Goal: Transaction & Acquisition: Purchase product/service

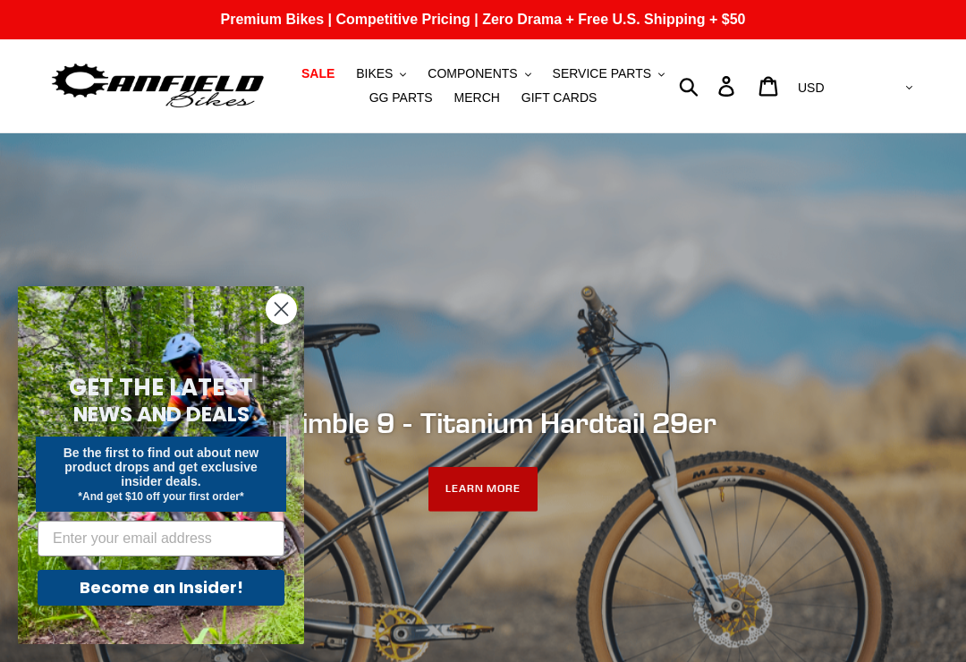
click at [512, 476] on link "LEARN MORE" at bounding box center [483, 489] width 110 height 45
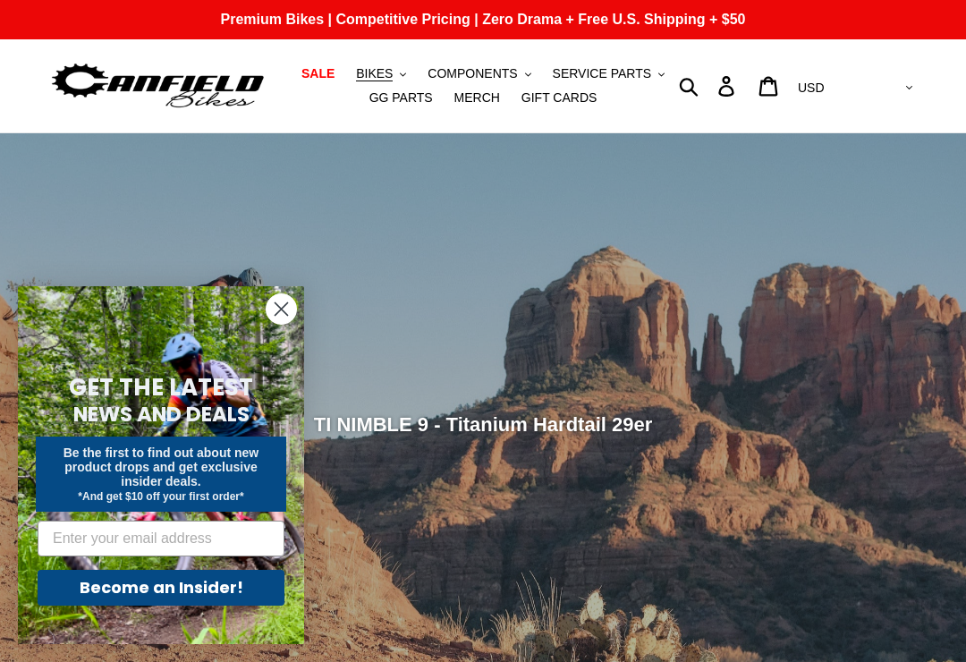
click at [282, 314] on circle "Close dialog" at bounding box center [282, 309] width 30 height 30
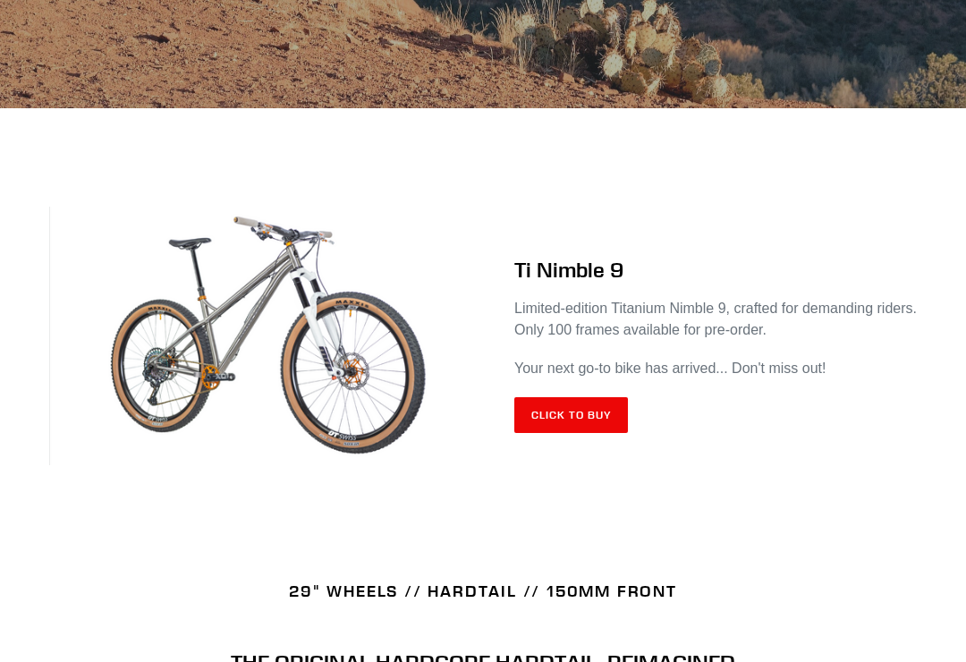
scroll to position [608, 0]
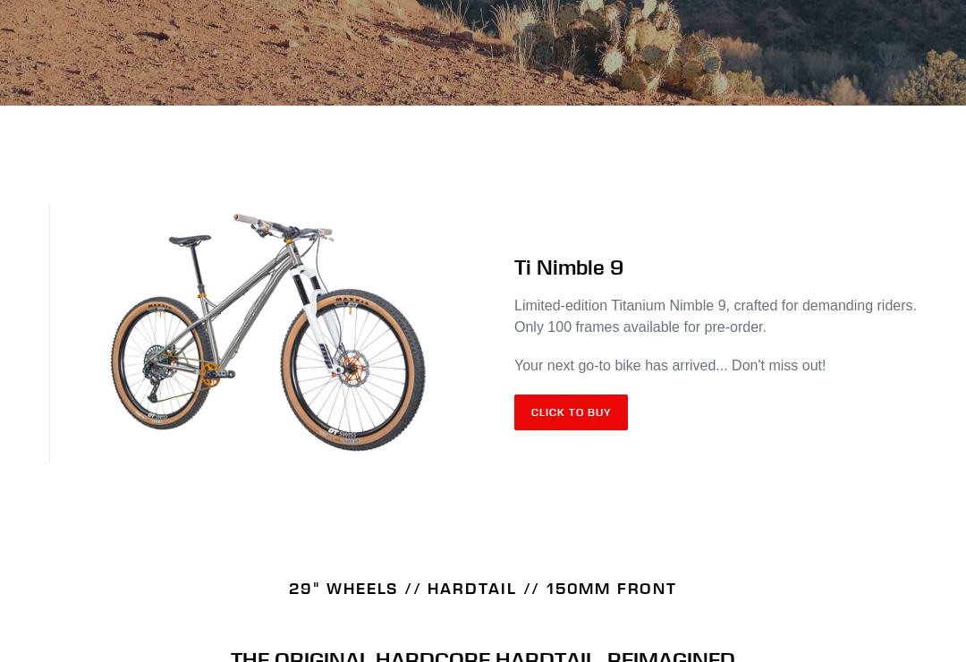
click at [614, 414] on link "Click to Buy" at bounding box center [571, 413] width 114 height 36
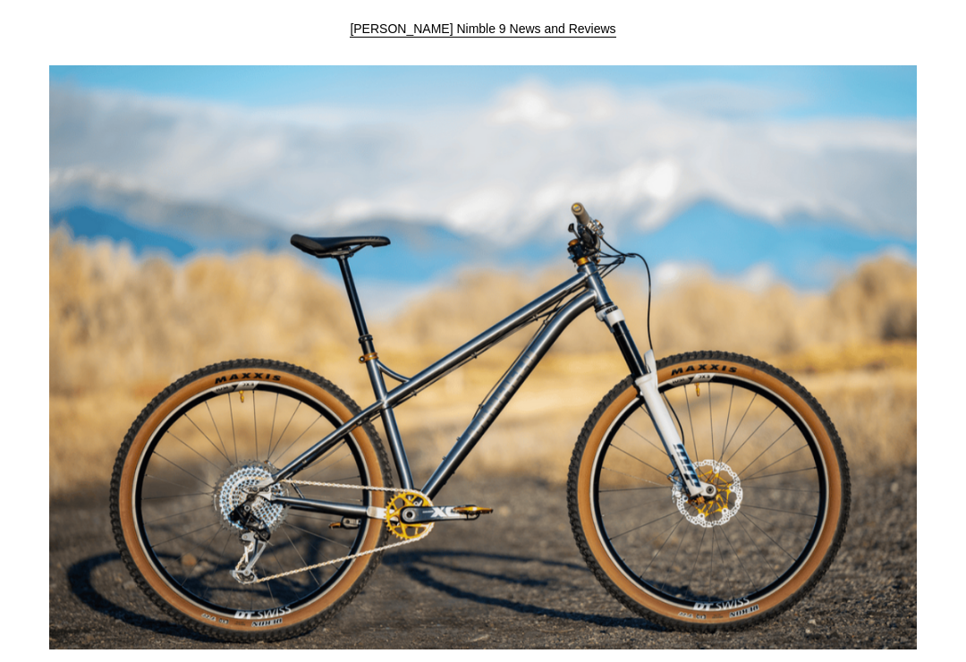
scroll to position [1444, 0]
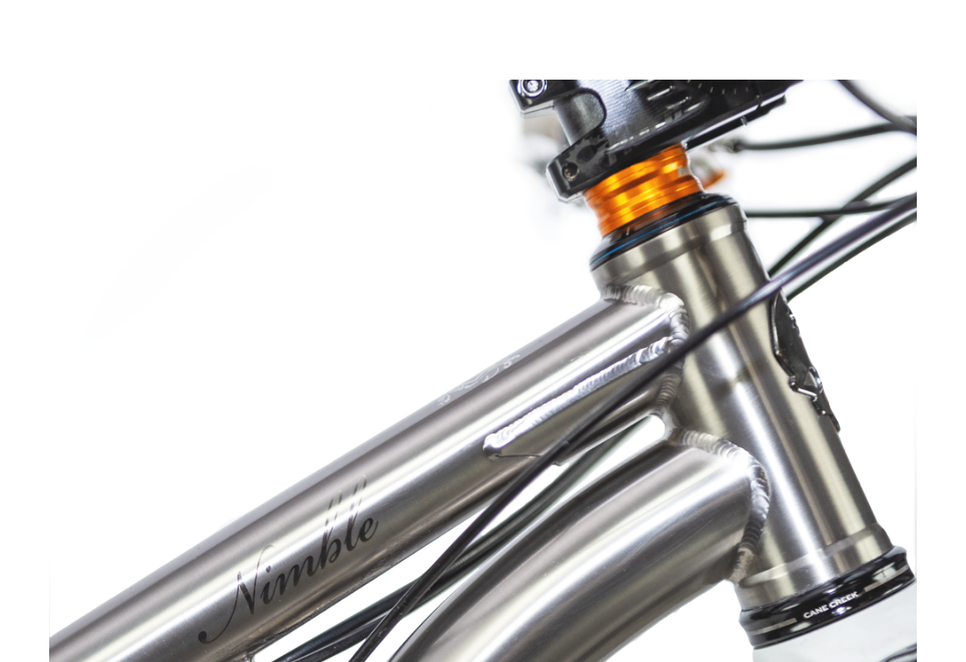
click at [58, 209] on img at bounding box center [483, 514] width 868 height 868
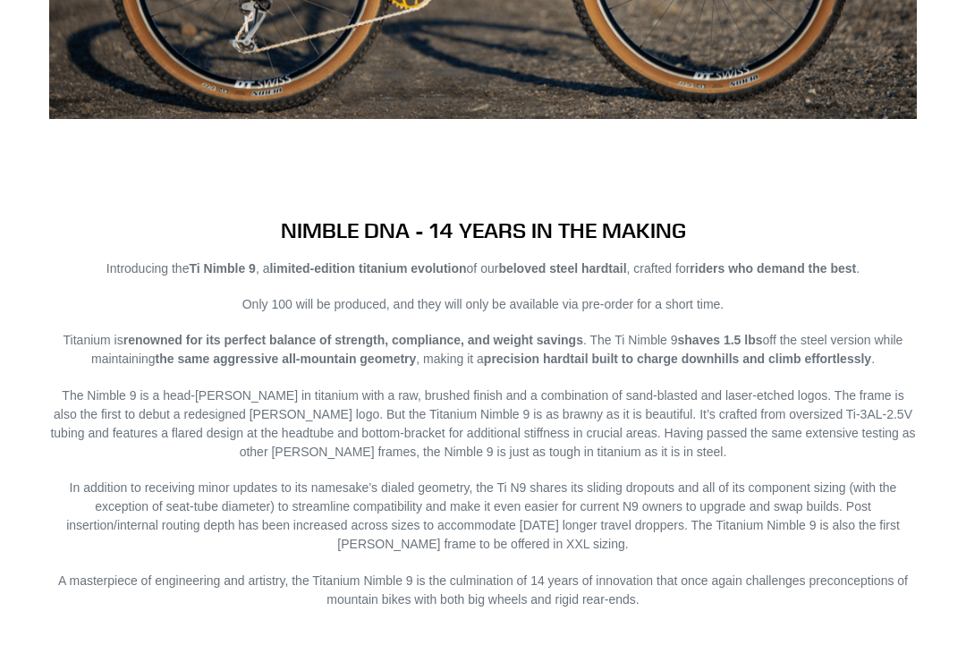
scroll to position [1876, 0]
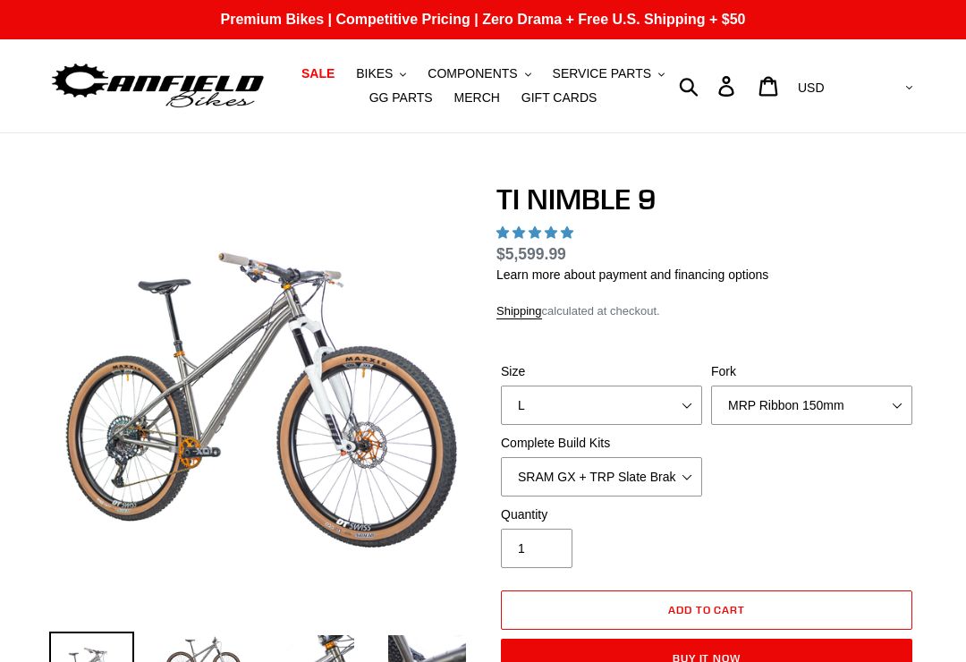
select select "highest-rating"
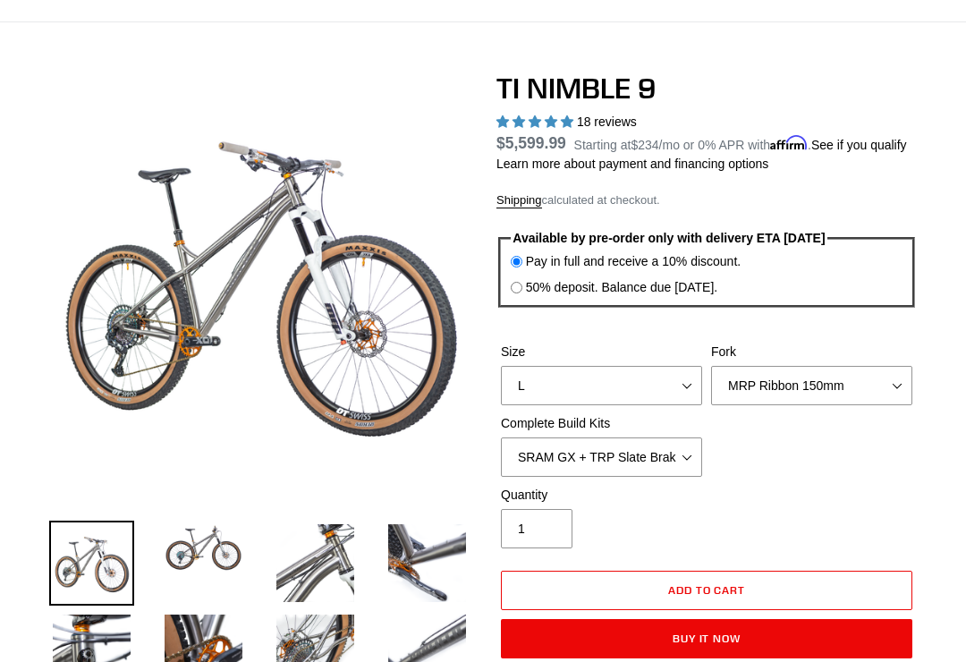
scroll to position [112, 0]
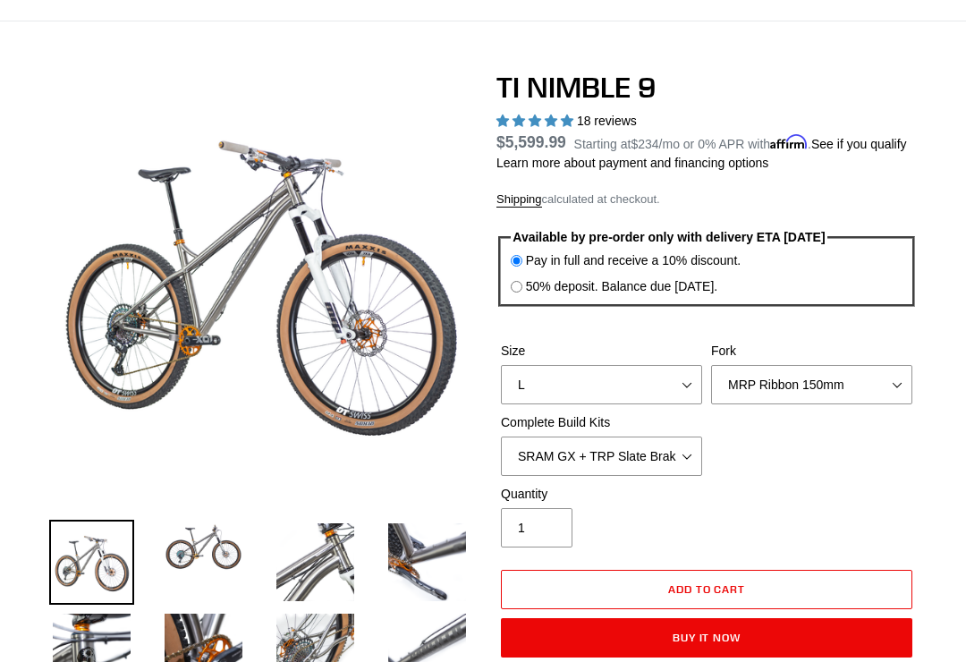
click at [814, 404] on select "MRP Ribbon 150mm RockShox Lyrik 150mm Fox Factory 36 150mm Cane Creek Helm 150m…" at bounding box center [811, 384] width 201 height 39
select select "Fork - None"
click at [665, 476] on select "SRAM GX + TRP Slate Brakes + Rotors + e13 LG-1 Wheels SHIMANO XT + SHIMANO brak…" at bounding box center [601, 455] width 201 height 39
select select "Complete Build Kit - None (Contact us for Custom Builds)"
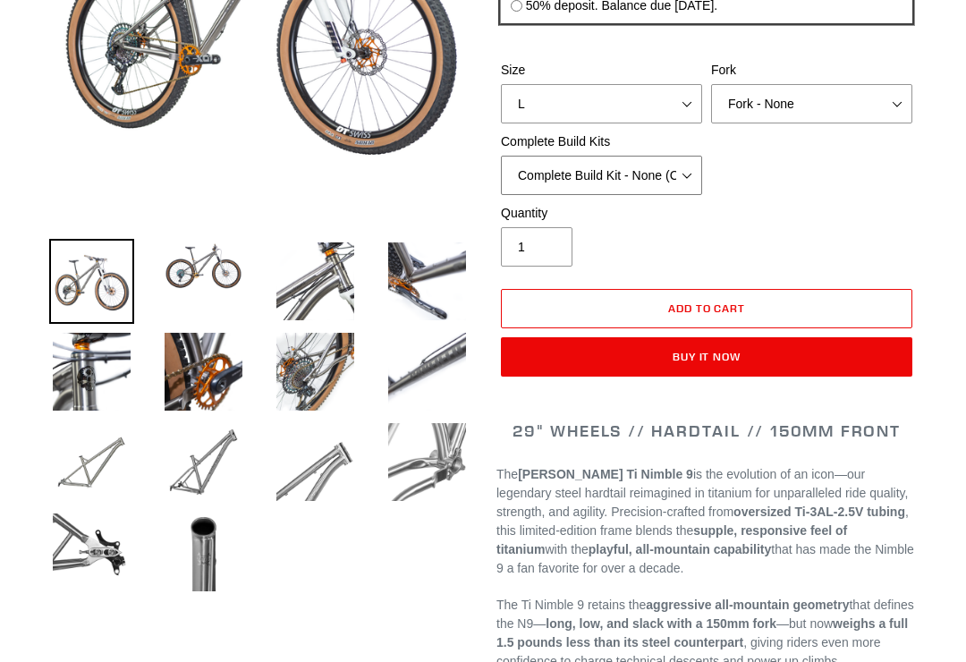
scroll to position [393, 0]
click at [316, 285] on img at bounding box center [315, 281] width 85 height 85
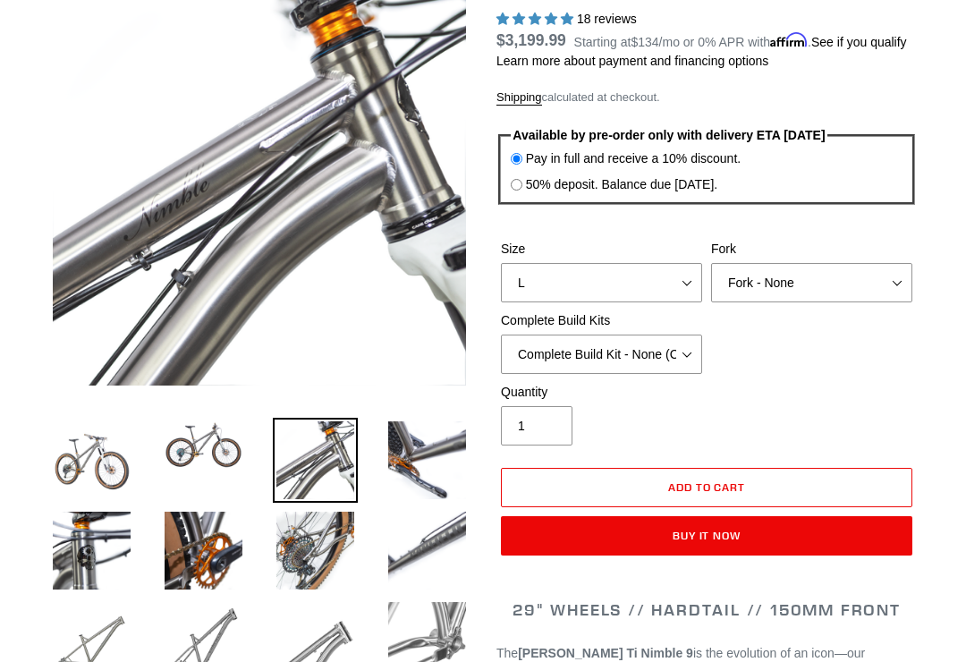
scroll to position [213, 0]
click at [863, 302] on select "MRP Ribbon 150mm RockShox Lyrik 150mm Fox Factory 36 150mm Cane Creek Helm 150m…" at bounding box center [811, 283] width 201 height 39
click at [879, 302] on select "MRP Ribbon 150mm RockShox Lyrik 150mm Fox Factory 36 150mm Cane Creek Helm 150m…" at bounding box center [811, 282] width 201 height 39
click at [872, 302] on select "MRP Ribbon 150mm RockShox Lyrik 150mm Fox Factory 36 150mm Cane Creek Helm 150m…" at bounding box center [811, 282] width 201 height 39
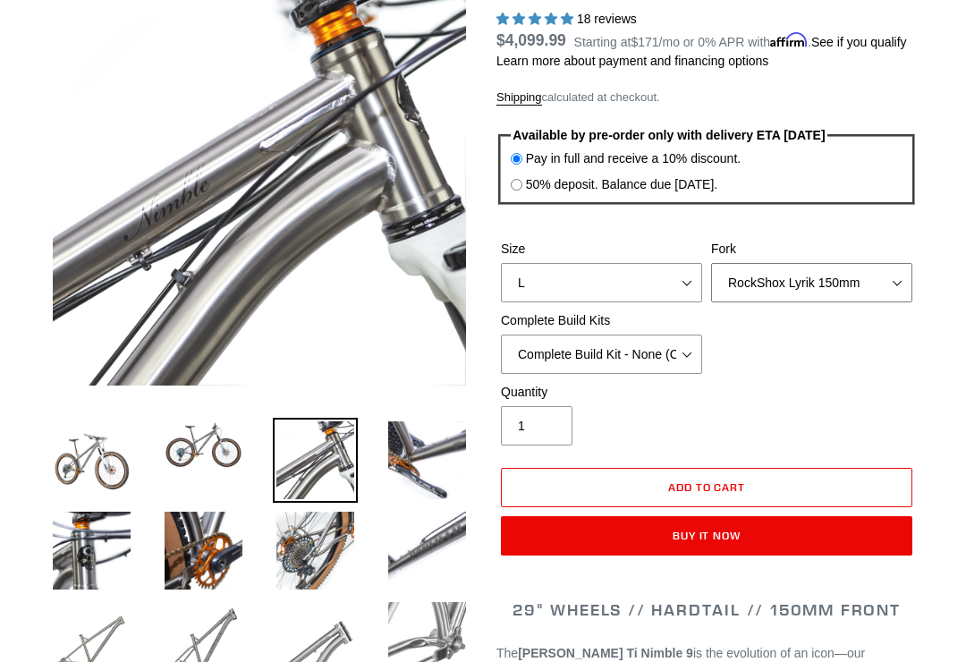
select select "Cane Creek Helm 150mm"
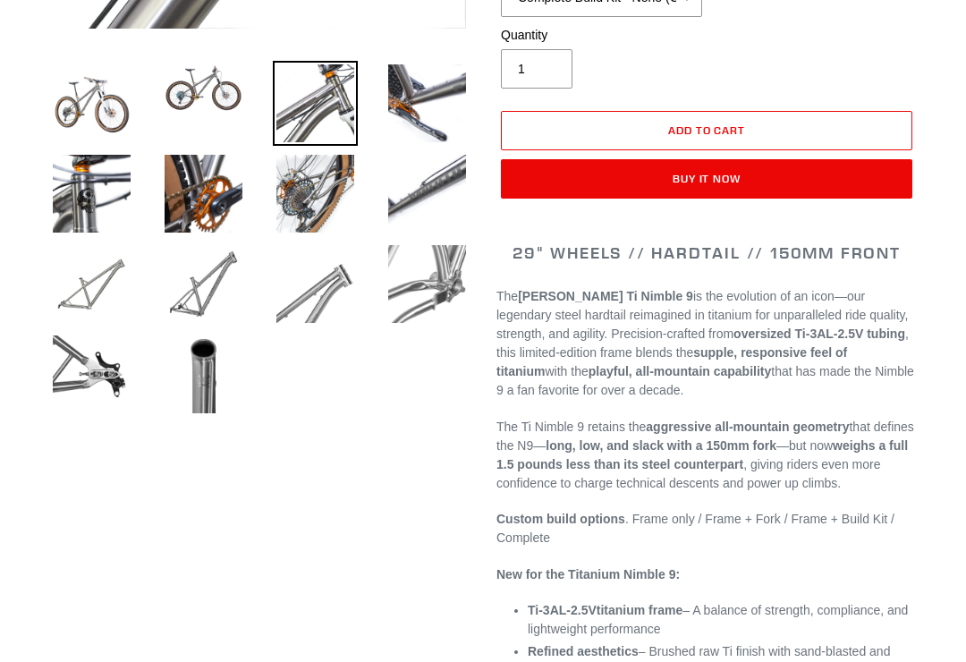
scroll to position [571, 0]
click at [204, 365] on img at bounding box center [203, 374] width 85 height 85
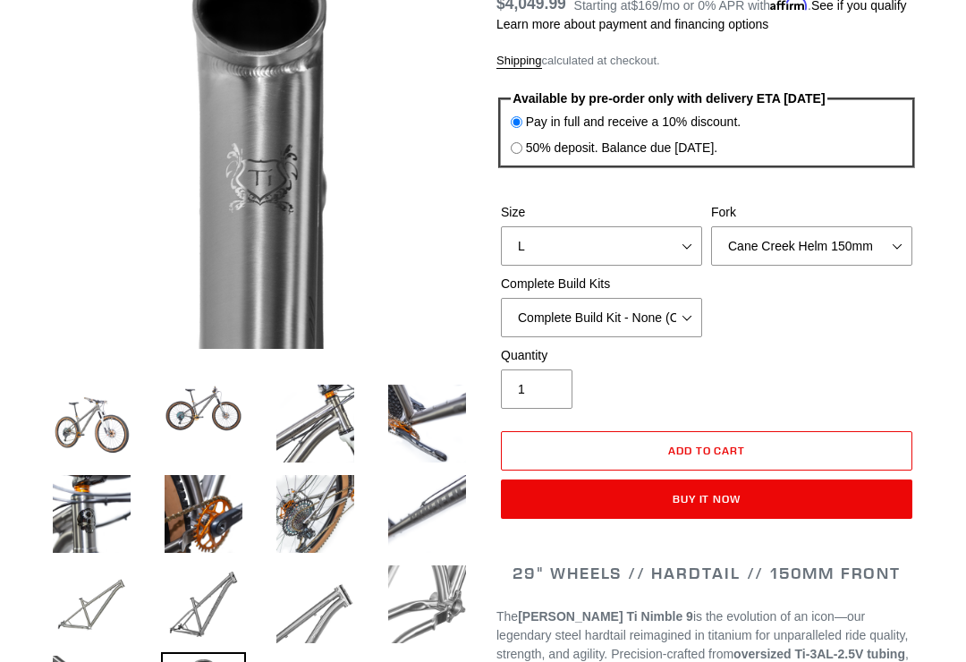
scroll to position [250, 0]
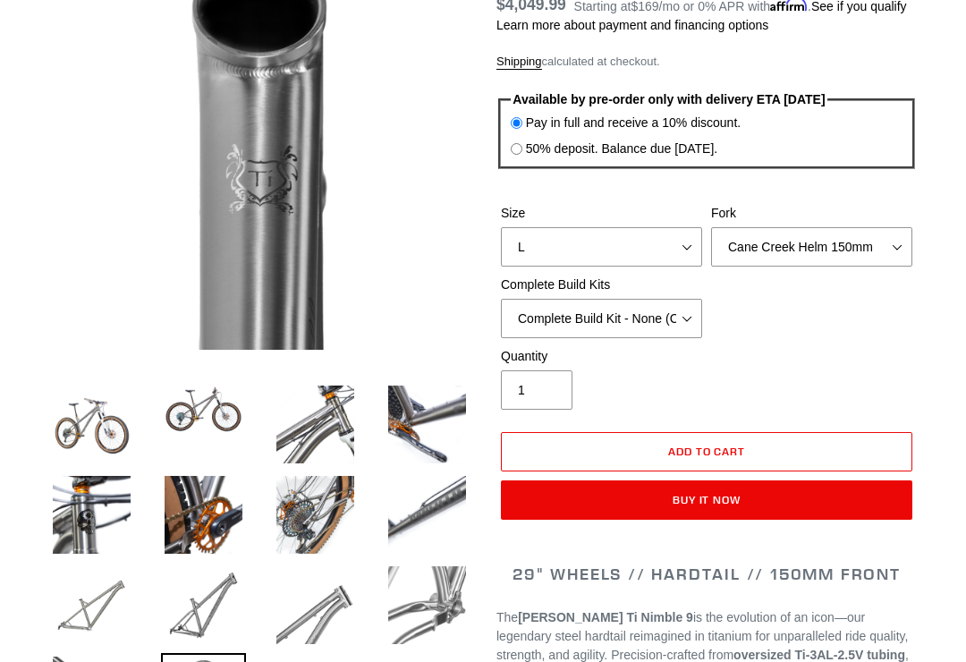
click at [310, 500] on img at bounding box center [315, 514] width 85 height 85
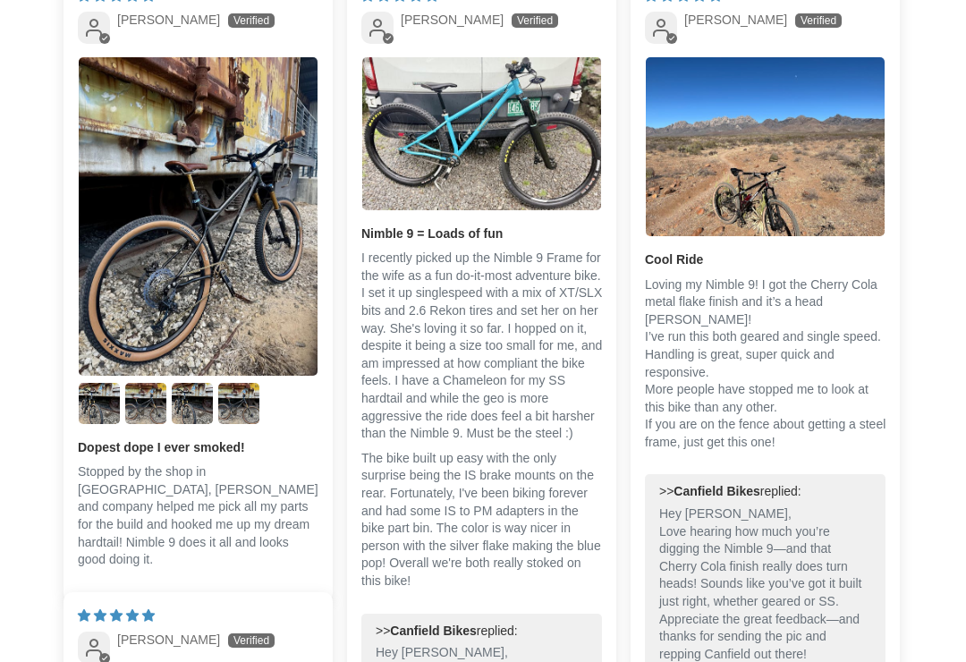
scroll to position [4823, 0]
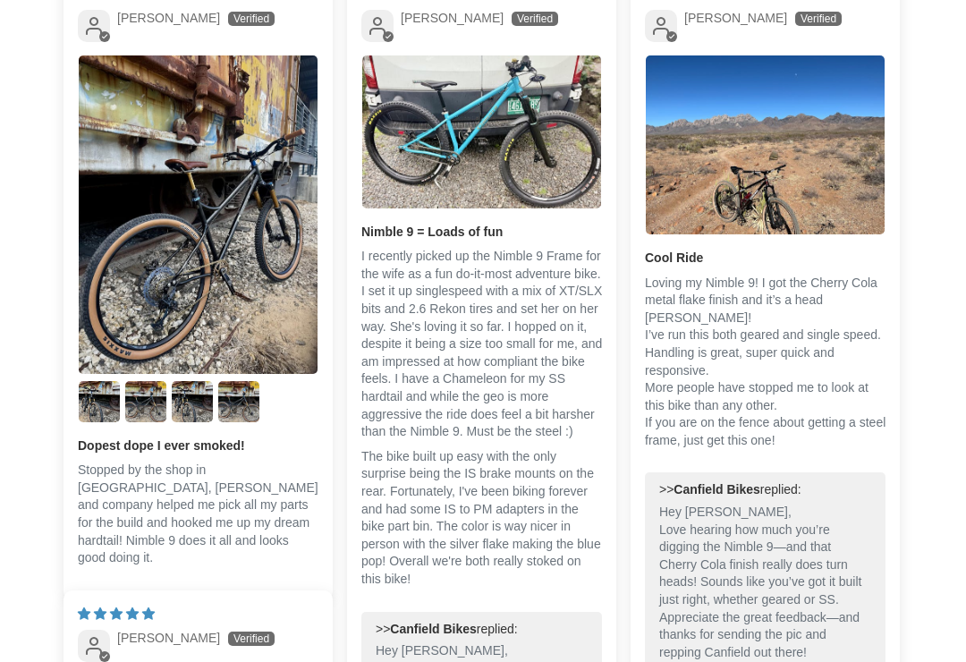
click at [150, 277] on img "Link to user picture 1" at bounding box center [198, 214] width 239 height 318
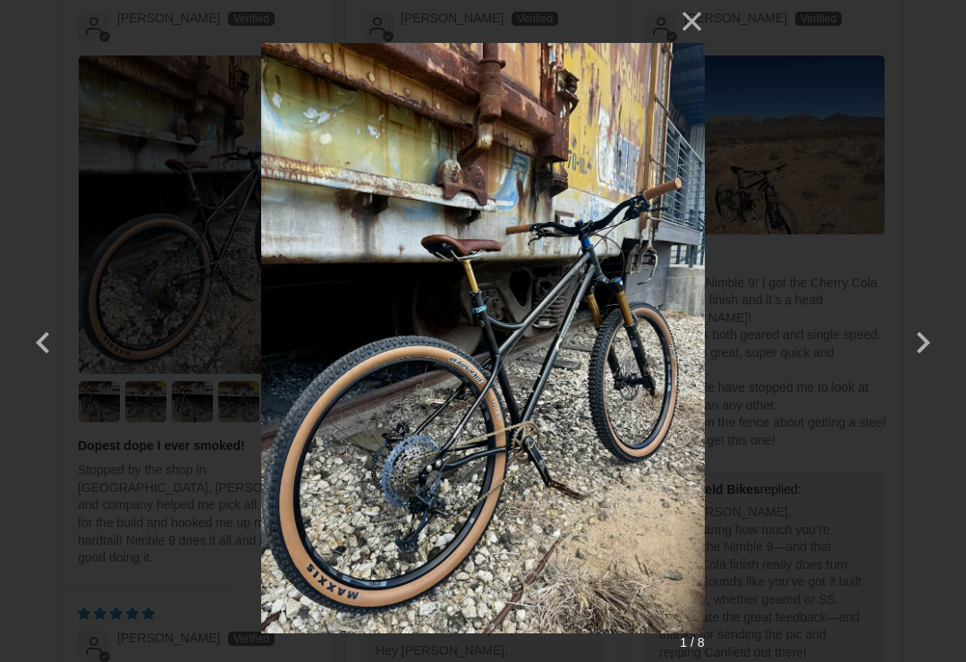
click at [929, 340] on button "button" at bounding box center [923, 330] width 43 height 43
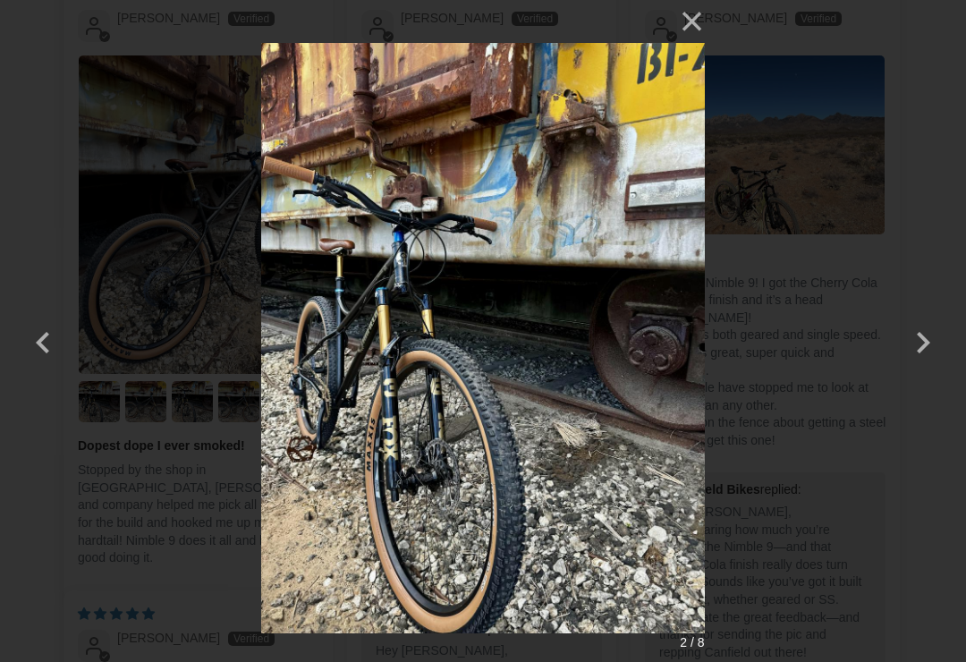
click at [927, 342] on button "button" at bounding box center [923, 330] width 43 height 43
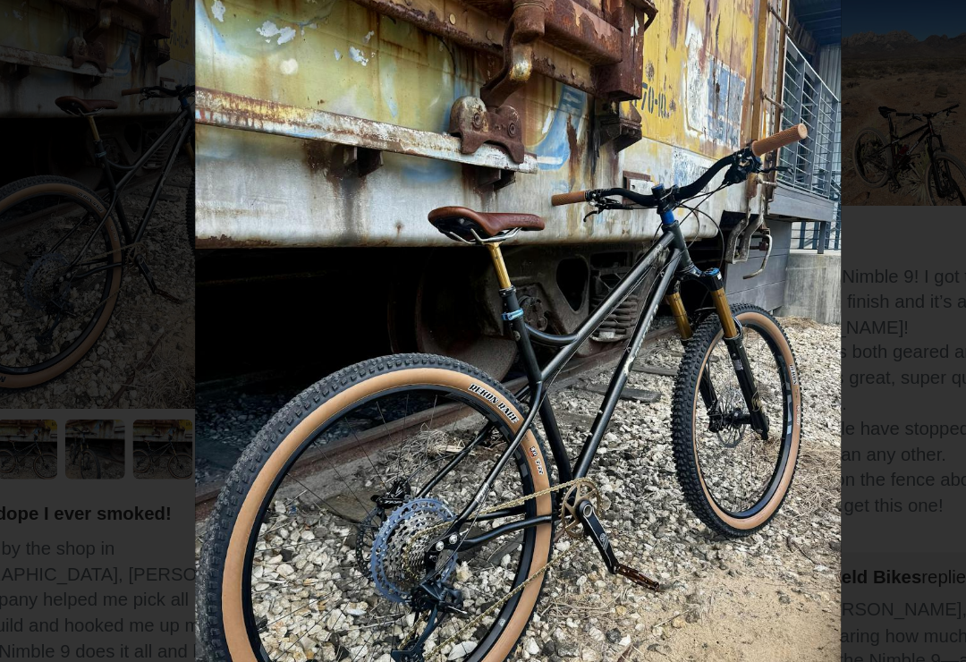
click at [563, 224] on img at bounding box center [482, 331] width 443 height 662
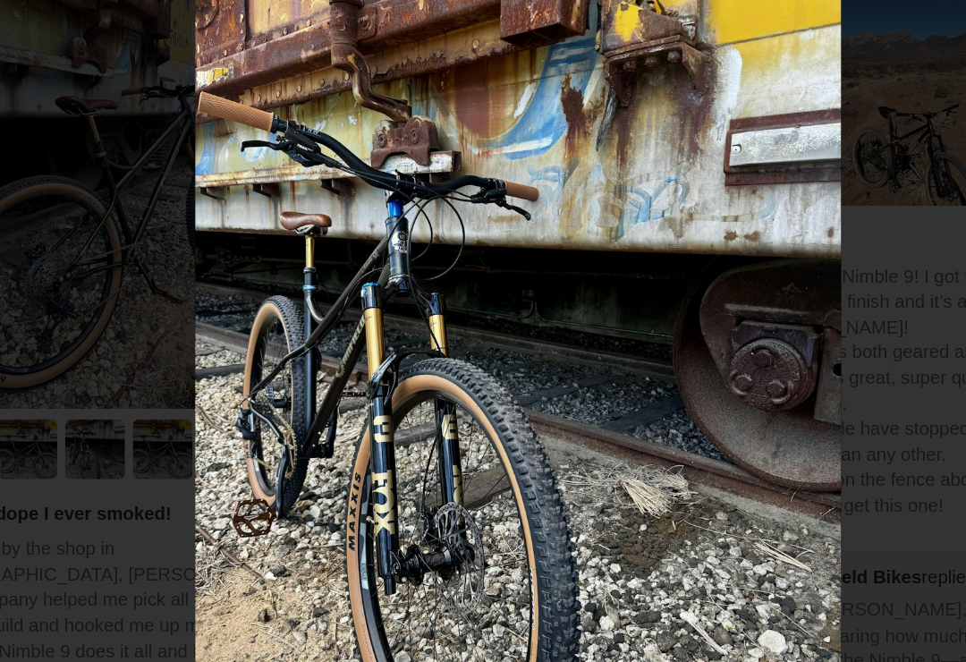
click at [567, 249] on img at bounding box center [482, 331] width 443 height 662
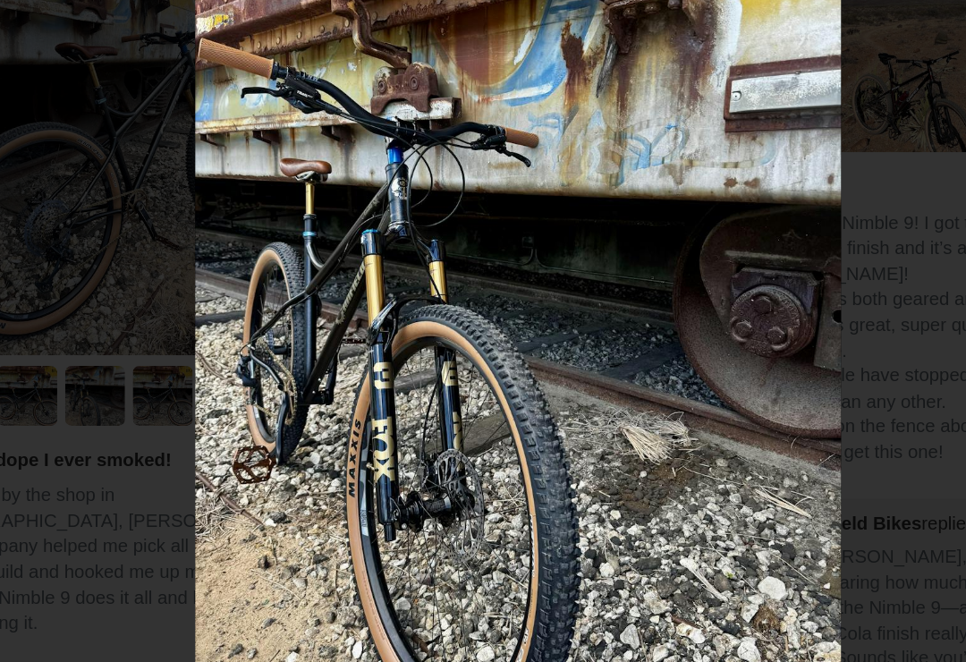
click at [42, 365] on div "× 4 / 8 Loading..." at bounding box center [483, 331] width 966 height 662
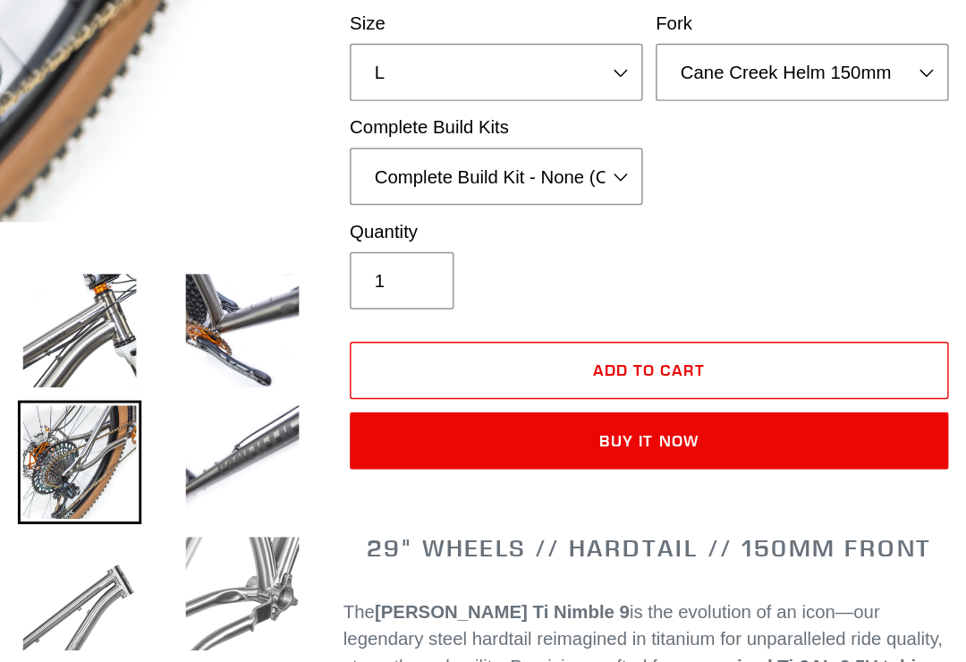
scroll to position [447, 0]
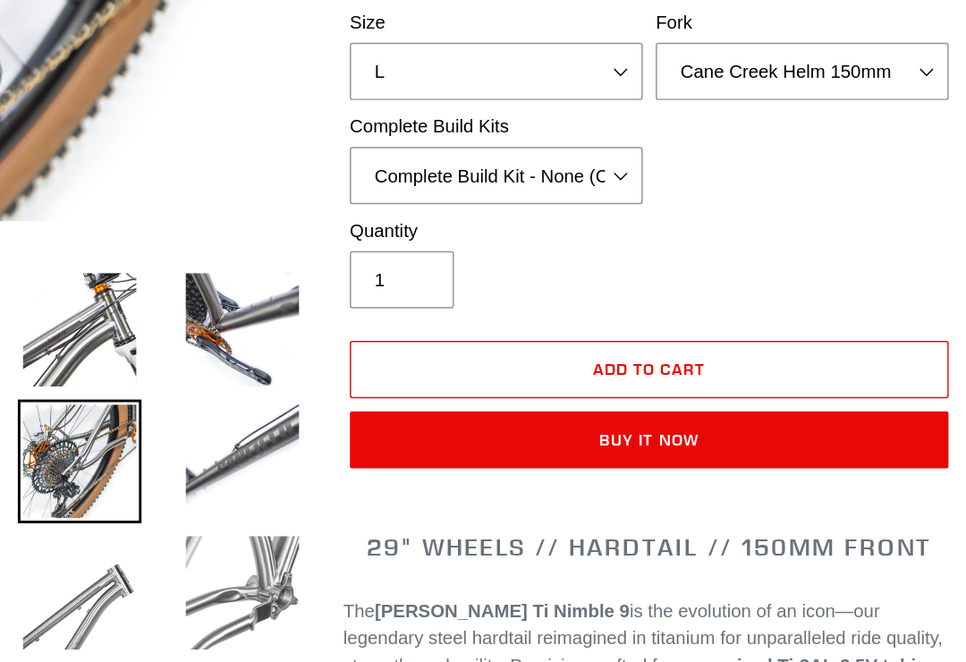
click at [385, 210] on img at bounding box center [427, 226] width 85 height 85
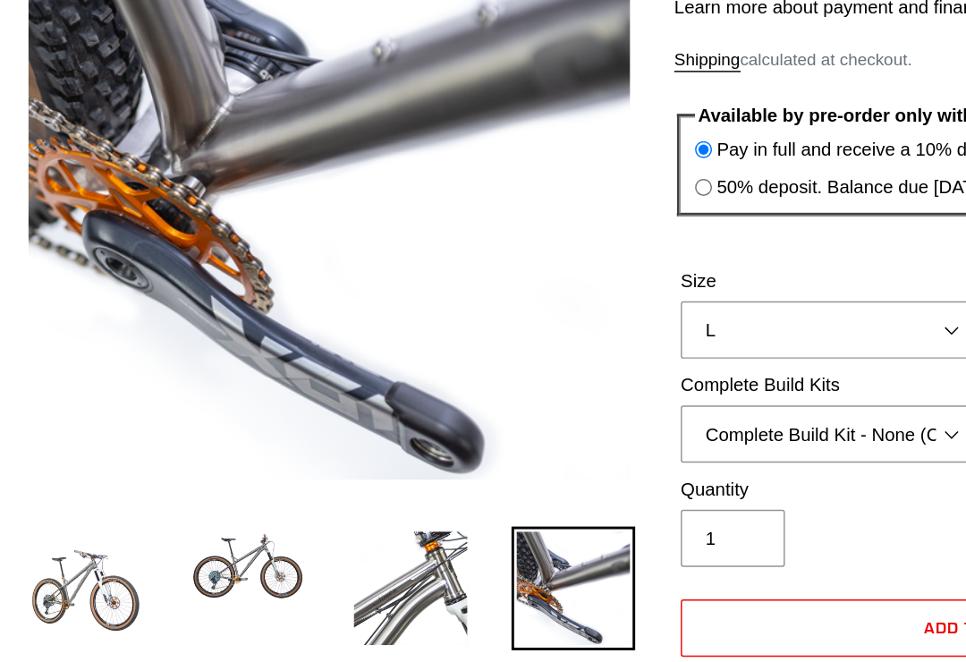
scroll to position [268, 0]
